Goal: Task Accomplishment & Management: Manage account settings

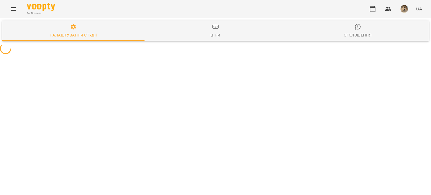
select select "**"
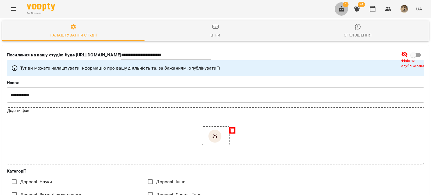
click at [343, 7] on icon "button" at bounding box center [341, 9] width 7 height 7
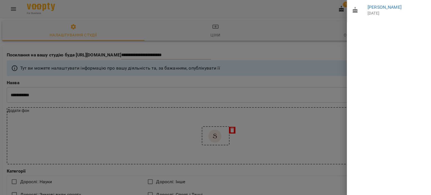
click at [318, 36] on div at bounding box center [215, 97] width 431 height 195
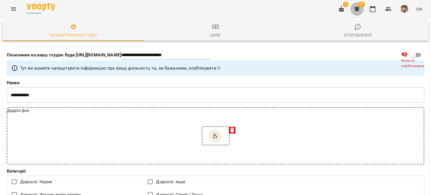
click at [357, 10] on icon "button" at bounding box center [357, 8] width 6 height 5
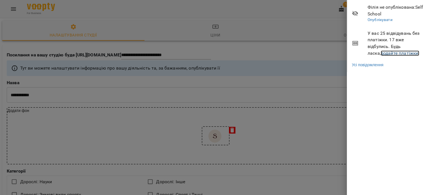
click at [380, 50] on link "додайте платіжки!" at bounding box center [399, 52] width 39 height 5
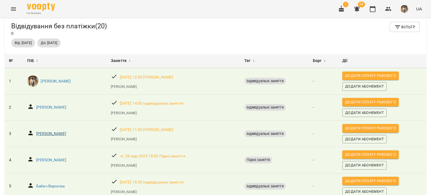
scroll to position [6, 0]
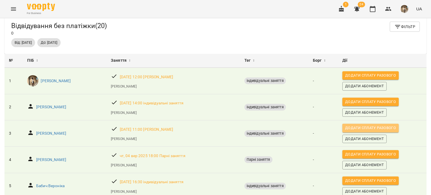
click at [379, 130] on span "Додати сплату разового" at bounding box center [370, 128] width 51 height 6
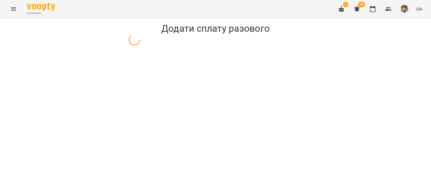
select select "**********"
select select "****"
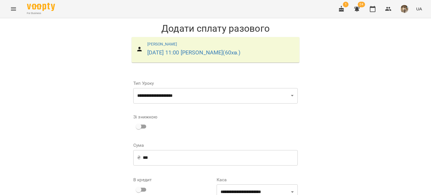
scroll to position [82, 0]
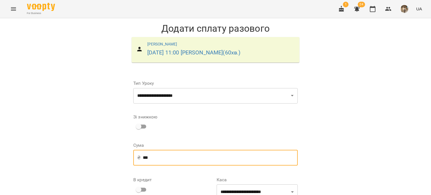
click at [158, 150] on input "***" at bounding box center [220, 158] width 155 height 16
type input "*"
type input "***"
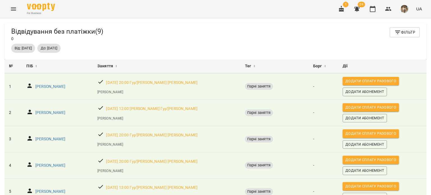
click at [16, 12] on icon "Menu" at bounding box center [13, 9] width 7 height 7
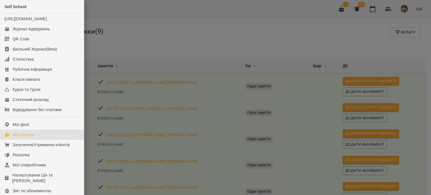
click at [26, 137] on div "Мої клієнти" at bounding box center [23, 135] width 21 height 6
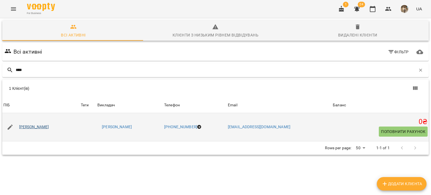
type input "****"
click at [34, 126] on link "[PERSON_NAME]" at bounding box center [34, 127] width 30 height 6
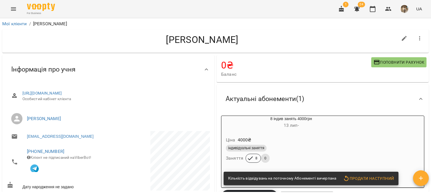
click at [34, 126] on li "[PERSON_NAME]" at bounding box center [108, 119] width 203 height 16
click at [18, 25] on link "Мої клієнти" at bounding box center [14, 23] width 25 height 5
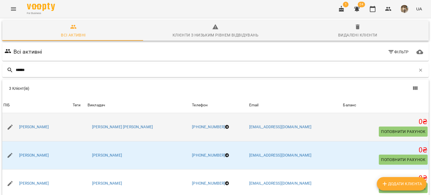
scroll to position [25, 0]
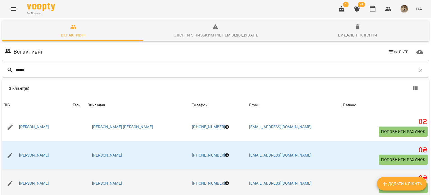
type input "******"
click at [39, 179] on div "[PERSON_NAME]" at bounding box center [34, 183] width 32 height 8
click at [40, 181] on link "[PERSON_NAME]" at bounding box center [34, 184] width 30 height 6
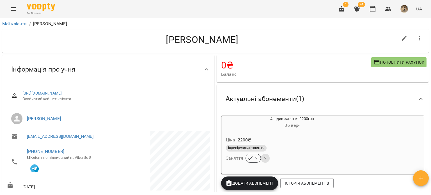
click at [401, 38] on icon "button" at bounding box center [403, 38] width 5 height 5
select select "**"
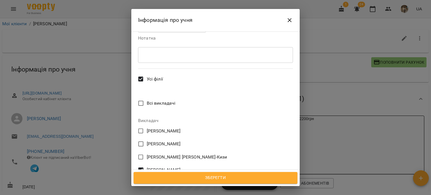
scroll to position [286, 0]
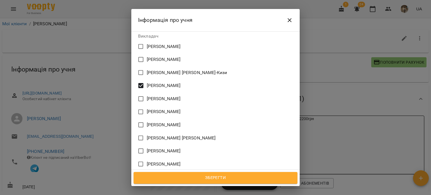
click at [161, 82] on span "[PERSON_NAME]" at bounding box center [164, 85] width 34 height 7
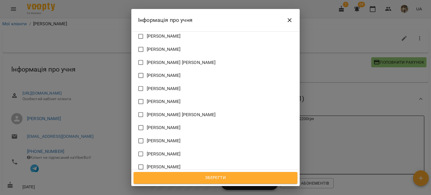
scroll to position [362, 0]
click at [165, 189] on span "[PERSON_NAME]" at bounding box center [164, 192] width 34 height 7
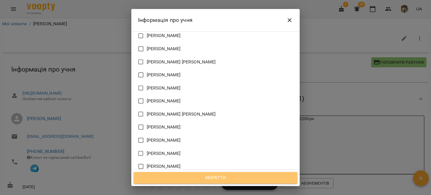
click at [190, 182] on button "Зберегти" at bounding box center [215, 178] width 164 height 12
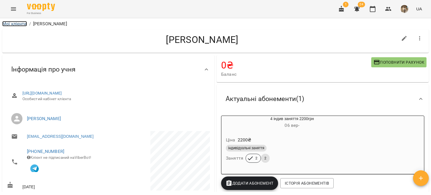
click at [2, 24] on link "Мої клієнти" at bounding box center [14, 23] width 25 height 5
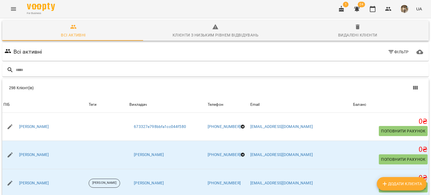
click at [361, 10] on button "button" at bounding box center [356, 8] width 13 height 13
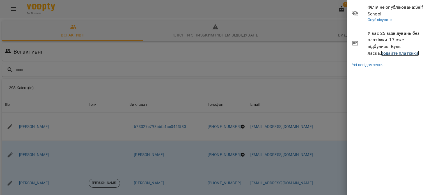
click at [392, 53] on link "додайте платіжки!" at bounding box center [399, 52] width 39 height 5
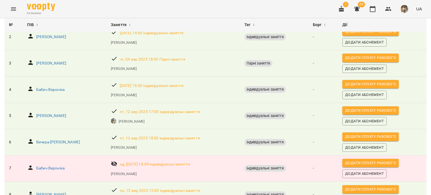
scroll to position [77, 0]
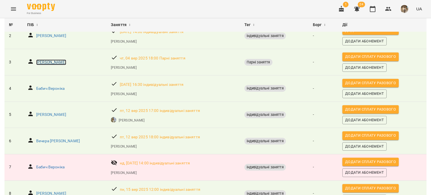
click at [66, 60] on p "[PERSON_NAME]" at bounding box center [51, 62] width 30 height 6
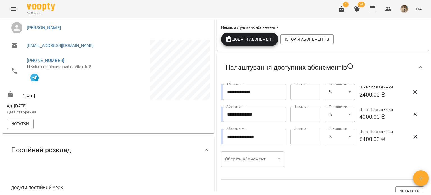
scroll to position [100, 0]
click at [409, 86] on button "button" at bounding box center [415, 92] width 18 height 16
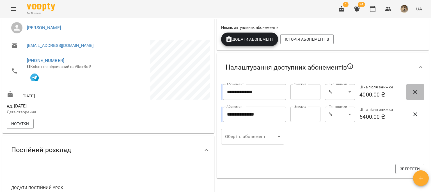
click at [409, 86] on button "button" at bounding box center [415, 92] width 18 height 16
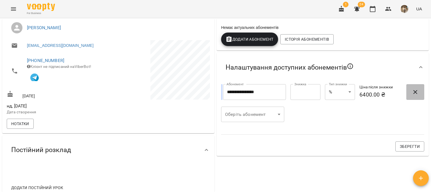
click at [409, 86] on button "button" at bounding box center [415, 92] width 18 height 16
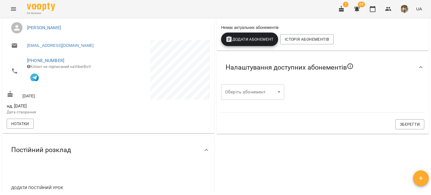
click at [409, 86] on div "Оберіть абонемент ​ Оберіть абонемент Зберегти" at bounding box center [323, 107] width 210 height 52
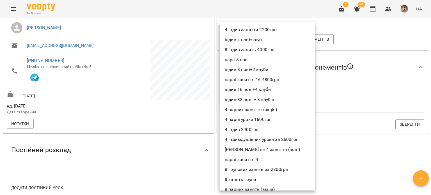
click at [239, 96] on body "For Business 1 24 UA Мої клієнти / [PERSON_NAME] [PERSON_NAME] група Груба+ [PE…" at bounding box center [215, 106] width 431 height 213
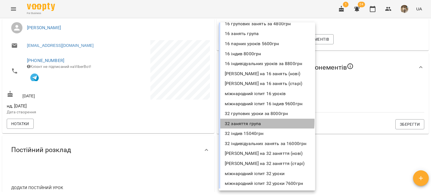
click at [244, 121] on li "32 заняття група" at bounding box center [267, 124] width 96 height 10
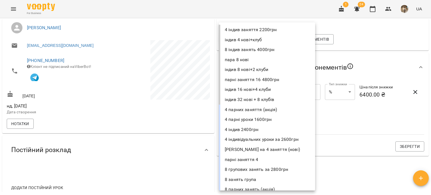
click at [253, 111] on body "**********" at bounding box center [215, 106] width 431 height 213
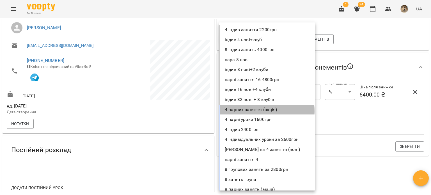
click at [253, 111] on li "4 парних заняття (акція)" at bounding box center [267, 110] width 96 height 10
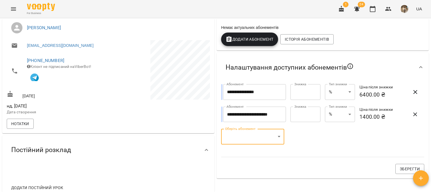
click at [408, 116] on span "button" at bounding box center [414, 114] width 13 height 7
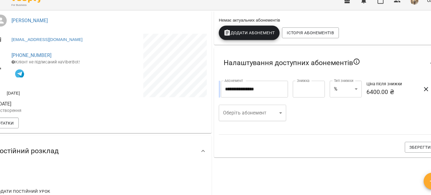
click at [239, 110] on body "**********" at bounding box center [215, 106] width 431 height 213
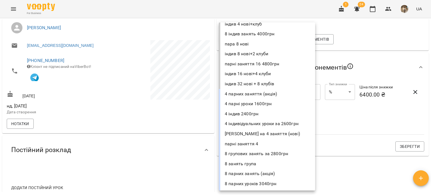
scroll to position [16, 0]
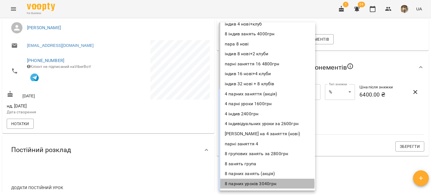
click at [245, 184] on li "8 парних уроків 3040грн" at bounding box center [267, 184] width 96 height 10
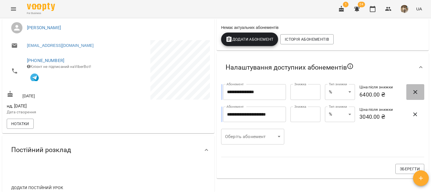
click at [413, 92] on icon "button" at bounding box center [415, 92] width 4 height 4
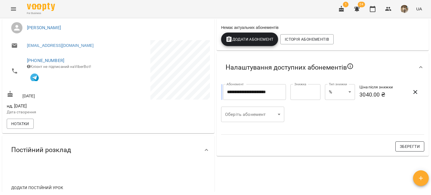
click at [404, 147] on span "Зберегти" at bounding box center [409, 146] width 20 height 7
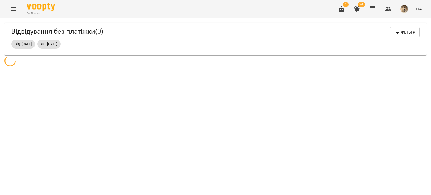
scroll to position [18, 0]
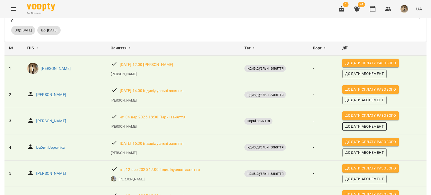
click at [364, 128] on span "Додати Абонемент" at bounding box center [364, 126] width 39 height 6
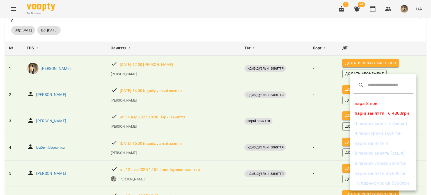
click at [378, 163] on li "8 парних уроків 3040грн" at bounding box center [383, 163] width 66 height 10
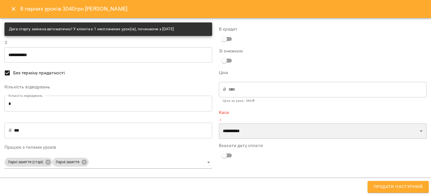
click at [310, 134] on select "**********" at bounding box center [322, 131] width 207 height 16
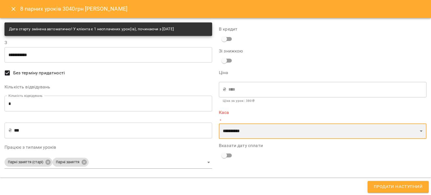
select select "****"
click at [219, 123] on select "**********" at bounding box center [322, 131] width 207 height 16
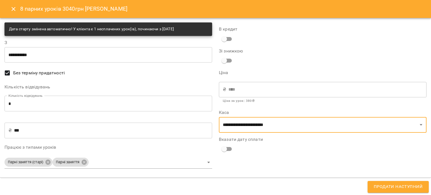
click at [389, 188] on span "Продати наступний" at bounding box center [397, 186] width 49 height 7
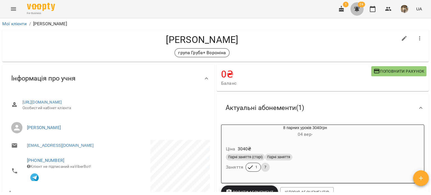
click at [355, 9] on icon "button" at bounding box center [356, 9] width 7 height 7
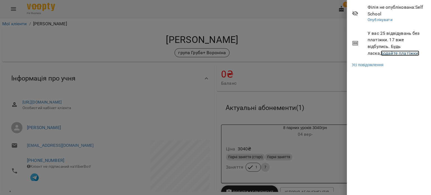
click at [386, 54] on link "додайте платіжки!" at bounding box center [399, 52] width 39 height 5
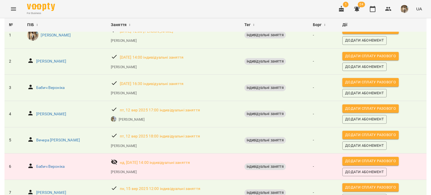
scroll to position [52, 0]
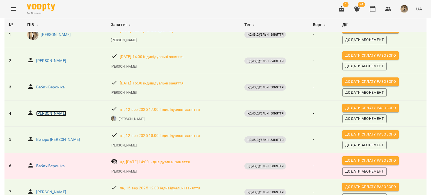
click at [61, 113] on p "[PERSON_NAME]" at bounding box center [51, 114] width 30 height 6
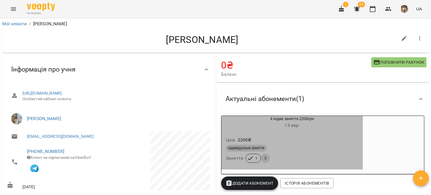
click at [331, 162] on div "індивідуальні заняття Заняття 1 3" at bounding box center [292, 154] width 135 height 20
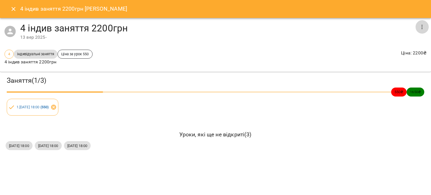
click at [423, 23] on button "button" at bounding box center [421, 26] width 13 height 13
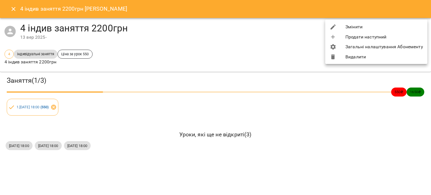
click at [393, 52] on li "Видалити" at bounding box center [376, 57] width 102 height 10
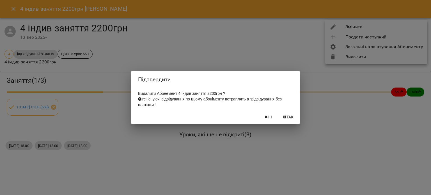
click at [288, 120] on span "Так" at bounding box center [289, 117] width 7 height 7
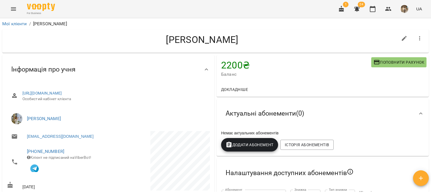
scroll to position [18, 0]
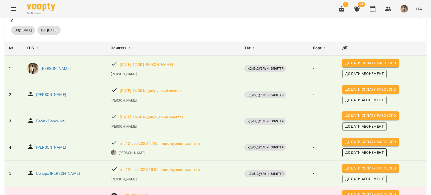
click at [373, 153] on span "Додати Абонемент" at bounding box center [364, 152] width 39 height 6
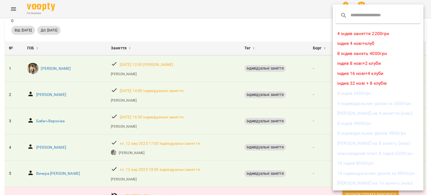
click at [380, 28] on ul "4 індив заняття 2200грн індив 4 нові+клуб 8 індив занять 4000грн індив 8 нові+2…" at bounding box center [377, 143] width 91 height 234
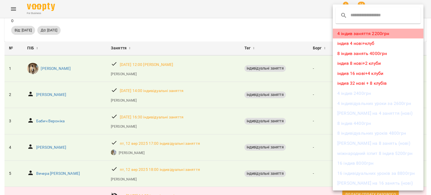
click at [380, 34] on li "4 індив заняття 2200грн" at bounding box center [377, 34] width 91 height 10
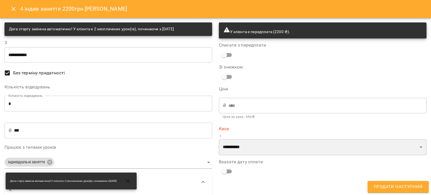
click at [294, 150] on select "**********" at bounding box center [322, 147] width 207 height 16
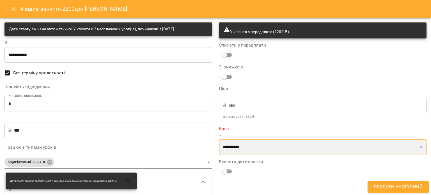
select select "****"
click at [219, 139] on select "**********" at bounding box center [322, 147] width 207 height 16
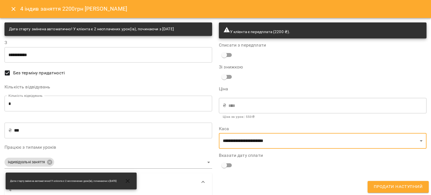
click at [387, 189] on span "Продати наступний" at bounding box center [397, 186] width 49 height 7
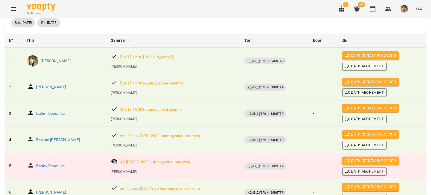
scroll to position [26, 0]
click at [43, 141] on p "Вечера [PERSON_NAME]" at bounding box center [58, 140] width 44 height 6
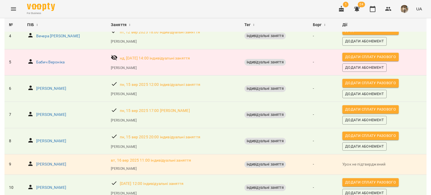
scroll to position [131, 0]
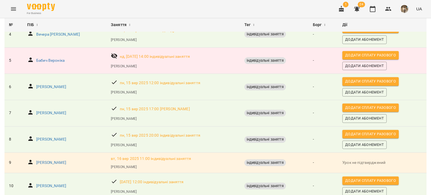
click at [41, 46] on td "Вечера [PERSON_NAME]" at bounding box center [65, 34] width 84 height 26
copy p "Вечера"
click at [92, 165] on div "[PERSON_NAME]" at bounding box center [64, 163] width 77 height 10
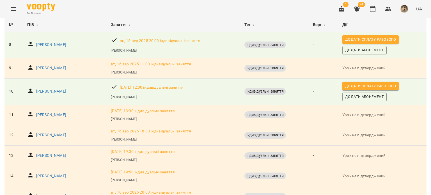
scroll to position [226, 0]
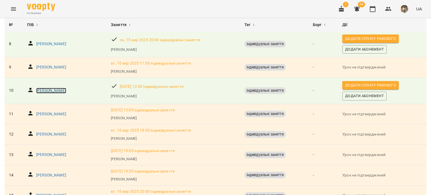
click at [45, 91] on p "[PERSON_NAME]" at bounding box center [51, 91] width 30 height 6
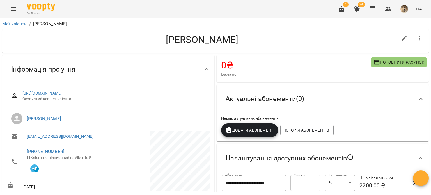
scroll to position [95, 0]
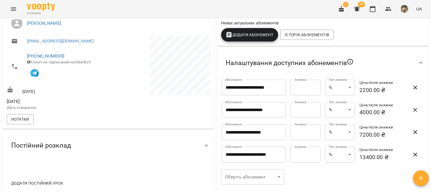
click at [413, 89] on icon "button" at bounding box center [415, 87] width 4 height 4
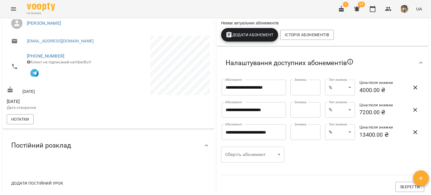
click at [413, 89] on icon "button" at bounding box center [415, 87] width 4 height 4
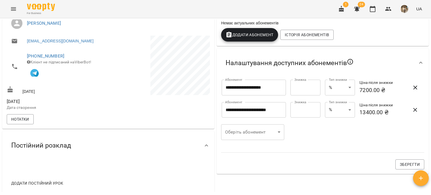
click at [413, 89] on icon "button" at bounding box center [415, 87] width 4 height 4
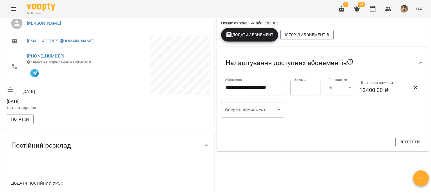
click at [413, 89] on icon "button" at bounding box center [415, 87] width 4 height 4
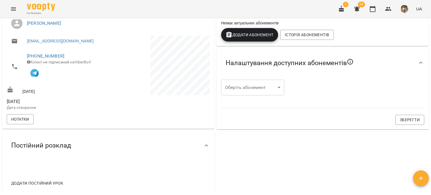
click at [412, 89] on div "Оберіть абонемент ​ Оберіть абонемент Зберегти" at bounding box center [323, 102] width 210 height 52
copy div "Зберегти Інформація про учня"
click at [241, 75] on div "Налаштування доступних абонементів" at bounding box center [322, 62] width 212 height 29
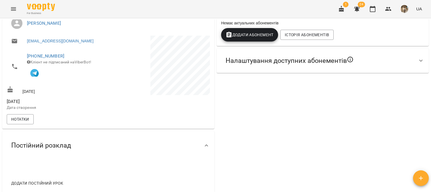
click at [255, 85] on div "0 ₴ Баланс Поповнити рахунок 8400 ₴ Без призначення 8400 ₴ Без призначення -400…" at bounding box center [322, 77] width 214 height 237
click at [239, 65] on span "Налаштування доступних абонементів" at bounding box center [289, 60] width 128 height 9
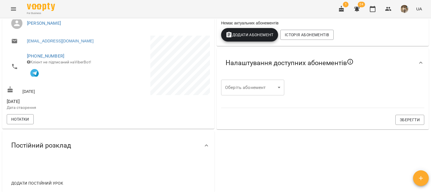
click at [246, 92] on body "For Business 1 24 UA Мої клієнти / [PERSON_NAME] [PERSON_NAME] 0 ₴ Баланс Попов…" at bounding box center [215, 106] width 431 height 213
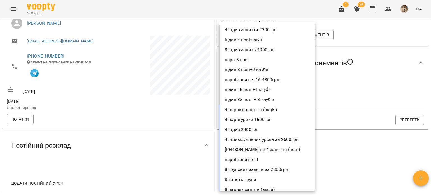
click at [260, 49] on li "8 індив занять 4000грн" at bounding box center [267, 50] width 96 height 10
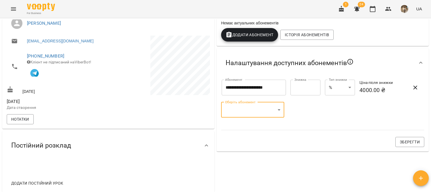
click at [262, 105] on body "**********" at bounding box center [215, 106] width 431 height 213
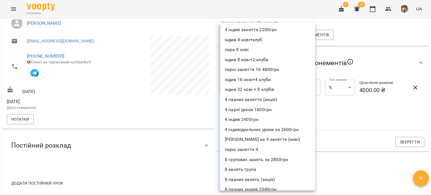
click at [233, 117] on li "4 індив 2400грн" at bounding box center [267, 119] width 96 height 10
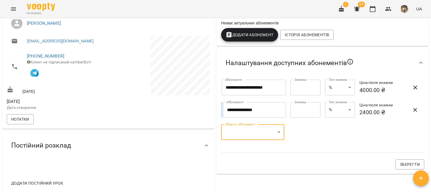
click at [270, 131] on body "**********" at bounding box center [215, 106] width 431 height 213
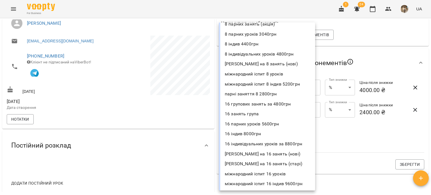
scroll to position [225, 0]
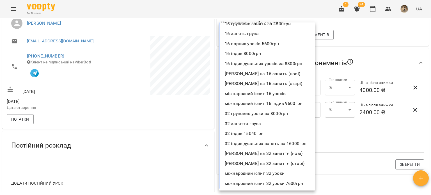
click at [242, 133] on li "32 індив 15040грн" at bounding box center [267, 133] width 96 height 10
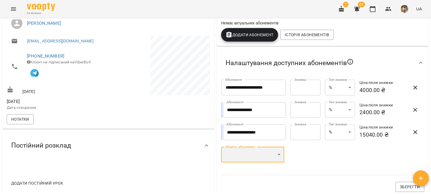
scroll to position [215, 0]
click at [266, 153] on body "**********" at bounding box center [215, 106] width 431 height 213
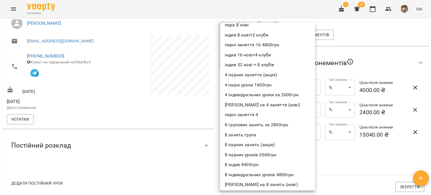
scroll to position [26, 0]
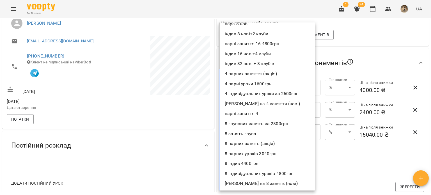
click at [250, 162] on li "8 індив 4400грн" at bounding box center [267, 163] width 96 height 10
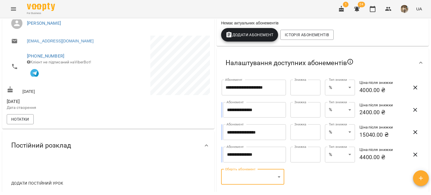
click at [411, 87] on icon "button" at bounding box center [414, 87] width 7 height 7
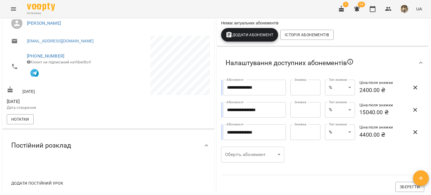
click at [263, 156] on body "**********" at bounding box center [215, 106] width 431 height 213
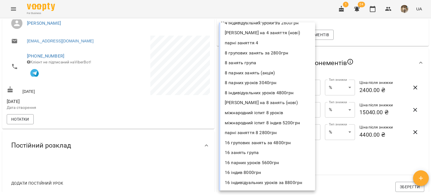
scroll to position [107, 0]
click at [263, 171] on li "16 індив 8000грн" at bounding box center [267, 172] width 96 height 10
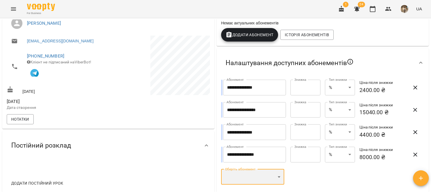
scroll to position [146, 0]
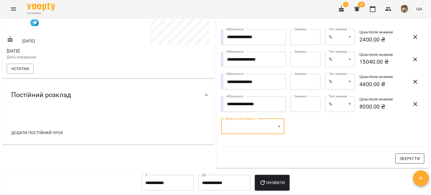
click at [399, 157] on span "Зберегти" at bounding box center [409, 158] width 20 height 7
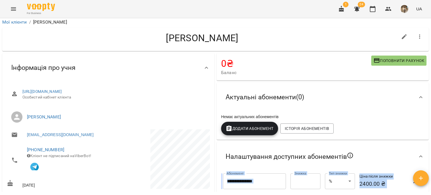
scroll to position [0, 0]
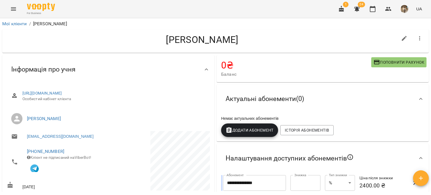
click at [261, 71] on span "Баланс" at bounding box center [296, 74] width 150 height 7
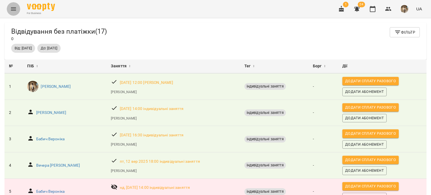
click at [10, 5] on button "Menu" at bounding box center [13, 8] width 13 height 13
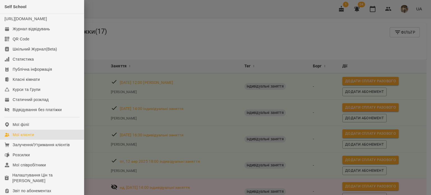
click at [28, 137] on div "Мої клієнти" at bounding box center [23, 135] width 21 height 6
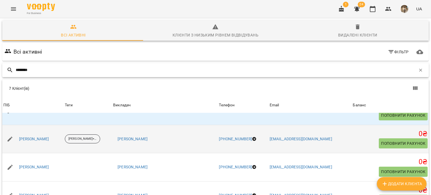
scroll to position [54, 0]
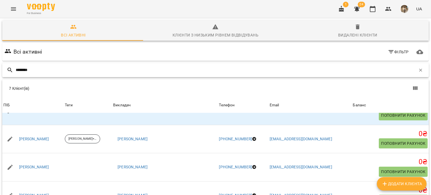
type input "********"
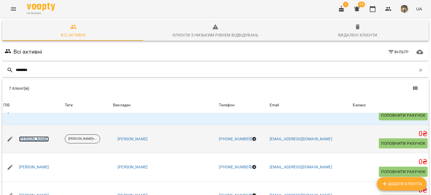
click at [49, 136] on link "[PERSON_NAME]" at bounding box center [34, 139] width 30 height 6
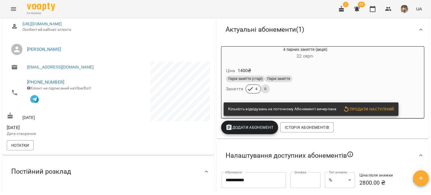
scroll to position [75, 0]
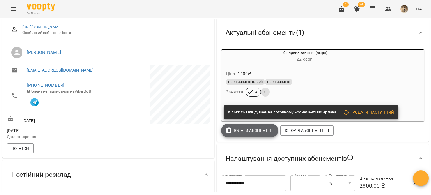
click at [234, 126] on button "Додати Абонемент" at bounding box center [249, 130] width 57 height 13
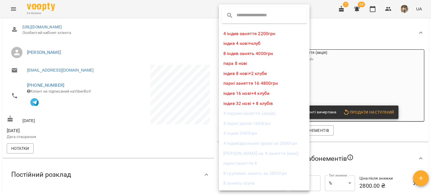
click at [242, 37] on li "4 індив заняття 2200грн" at bounding box center [264, 34] width 91 height 10
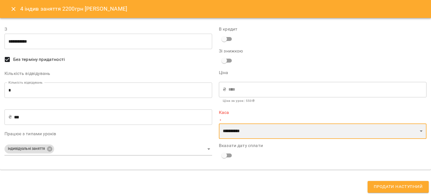
click at [276, 132] on select "**********" at bounding box center [322, 131] width 207 height 16
select select "****"
click at [219, 123] on select "**********" at bounding box center [322, 131] width 207 height 16
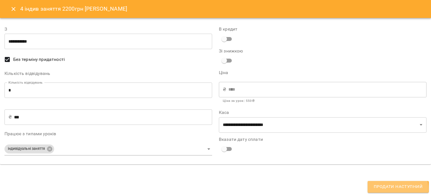
click at [388, 189] on span "Продати наступний" at bounding box center [397, 186] width 49 height 7
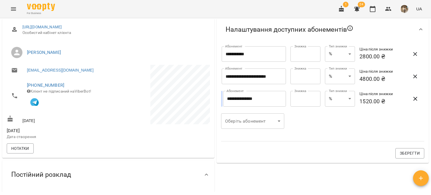
scroll to position [0, 0]
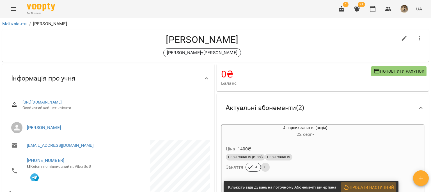
click at [388, 189] on span "Продати наступний" at bounding box center [368, 187] width 51 height 7
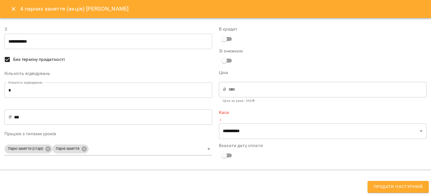
copy body "Lor Ipsumdol 5 75 SI Ame consect / Adipisc Elitsedd Eiusmodtem Incidid Utlabore…"
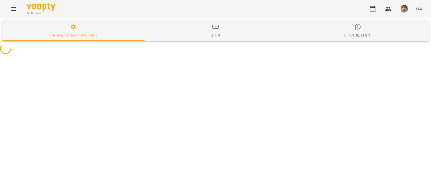
select select "**"
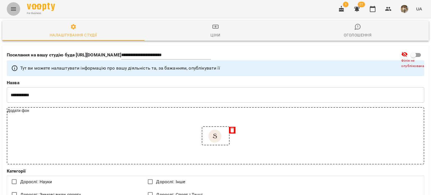
click at [9, 8] on button "Menu" at bounding box center [13, 8] width 13 height 13
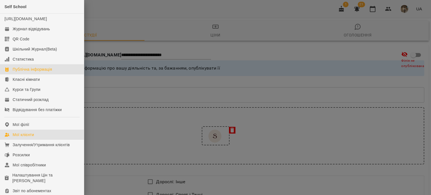
click at [36, 140] on link "Мої клієнти" at bounding box center [42, 134] width 84 height 10
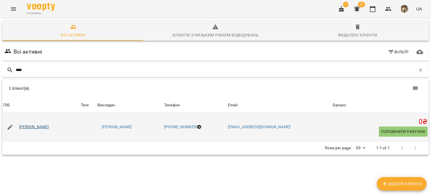
type input "****"
click at [48, 127] on link "[PERSON_NAME]" at bounding box center [34, 127] width 30 height 6
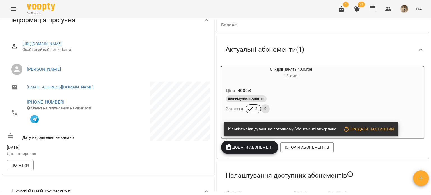
scroll to position [50, 0]
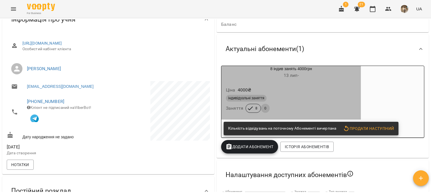
click at [268, 78] on h6 "13 лип -" at bounding box center [290, 75] width 139 height 8
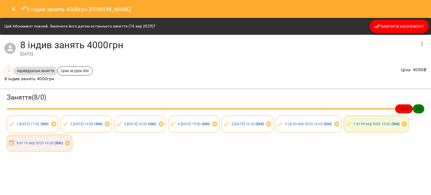
click at [66, 145] on span "8 . вт 16 вер 2025 16:00 ( 500 )" at bounding box center [39, 142] width 53 height 5
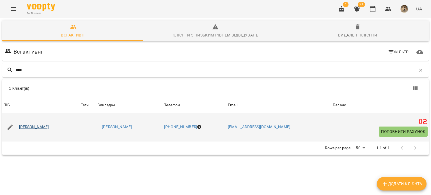
type input "****"
click at [47, 124] on link "[PERSON_NAME]" at bounding box center [34, 127] width 30 height 6
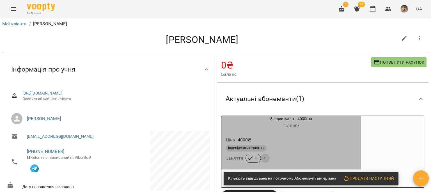
click at [302, 132] on div "Ціна 4000 ₴ індивідуальні заняття Заняття 8 0" at bounding box center [290, 150] width 139 height 38
